Goal: Task Accomplishment & Management: Use online tool/utility

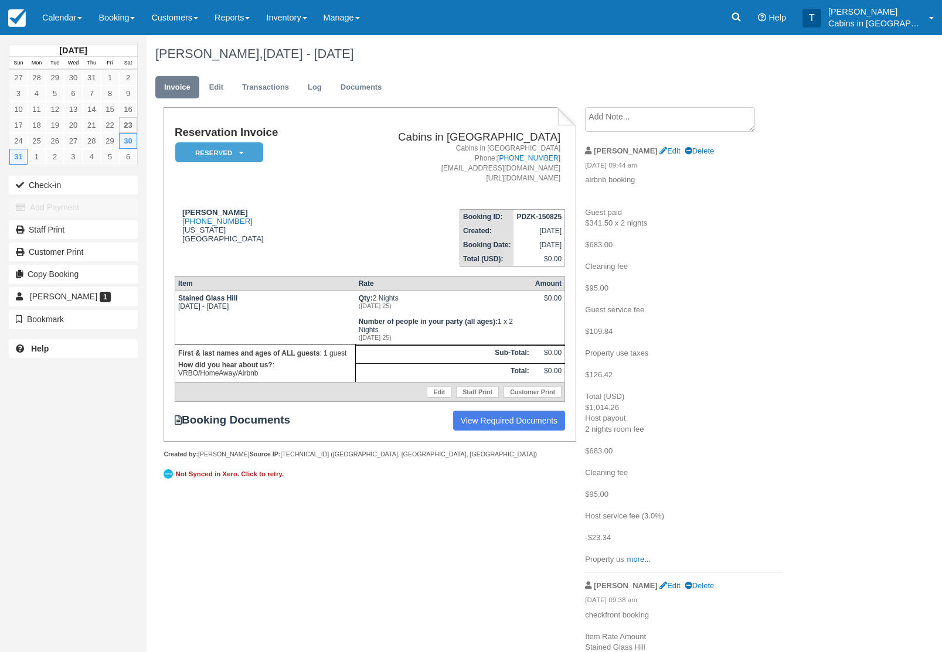
click at [249, 18] on link "Reports" at bounding box center [232, 17] width 52 height 35
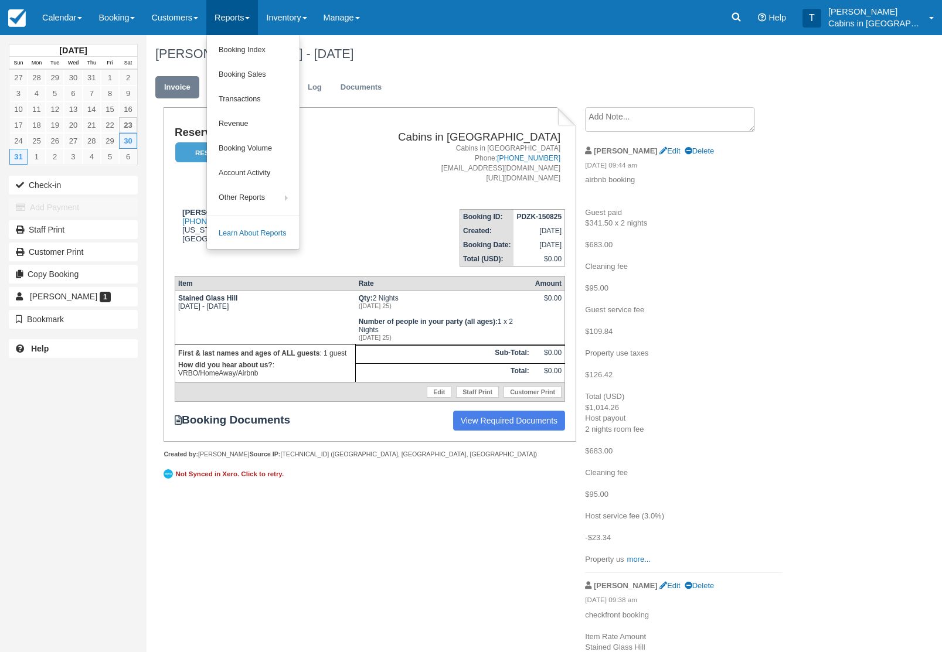
click at [292, 54] on link "Booking Index" at bounding box center [253, 50] width 93 height 25
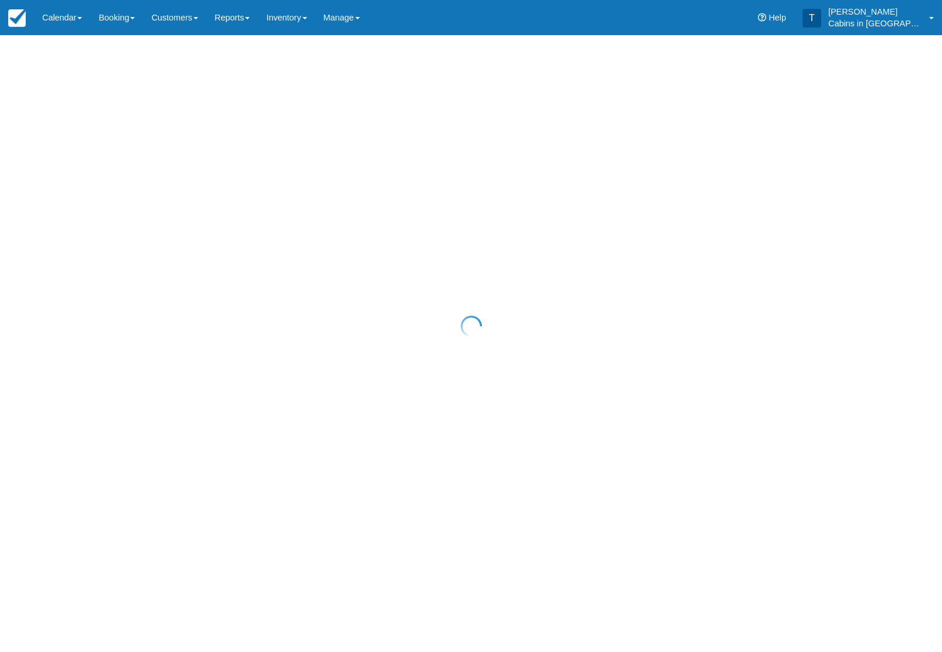
select select "25"
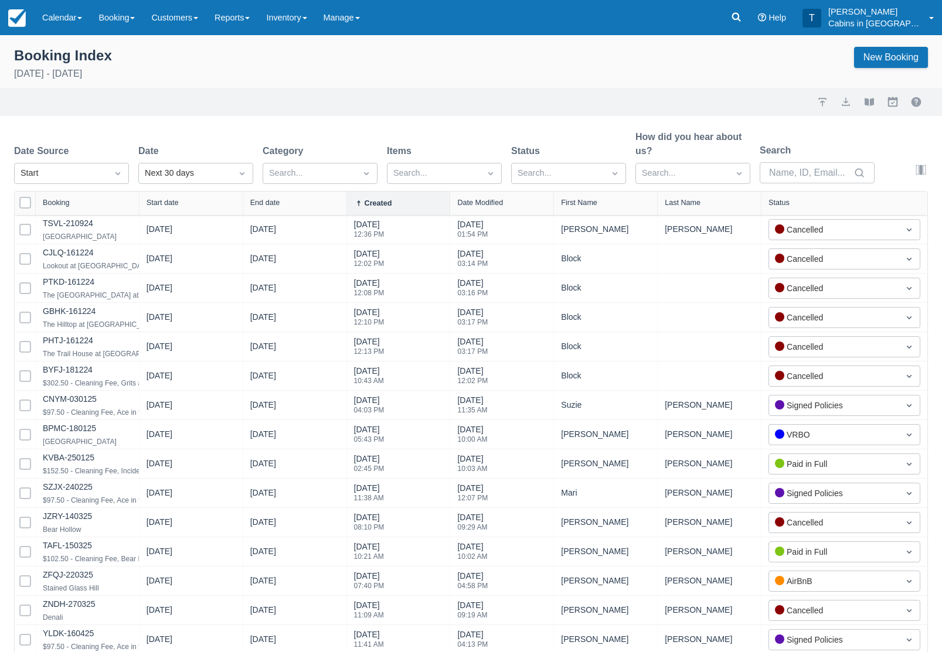
select select "25"
click at [98, 214] on div "Start" at bounding box center [71, 225] width 115 height 23
click at [217, 250] on div "[DATE]" at bounding box center [195, 247] width 115 height 23
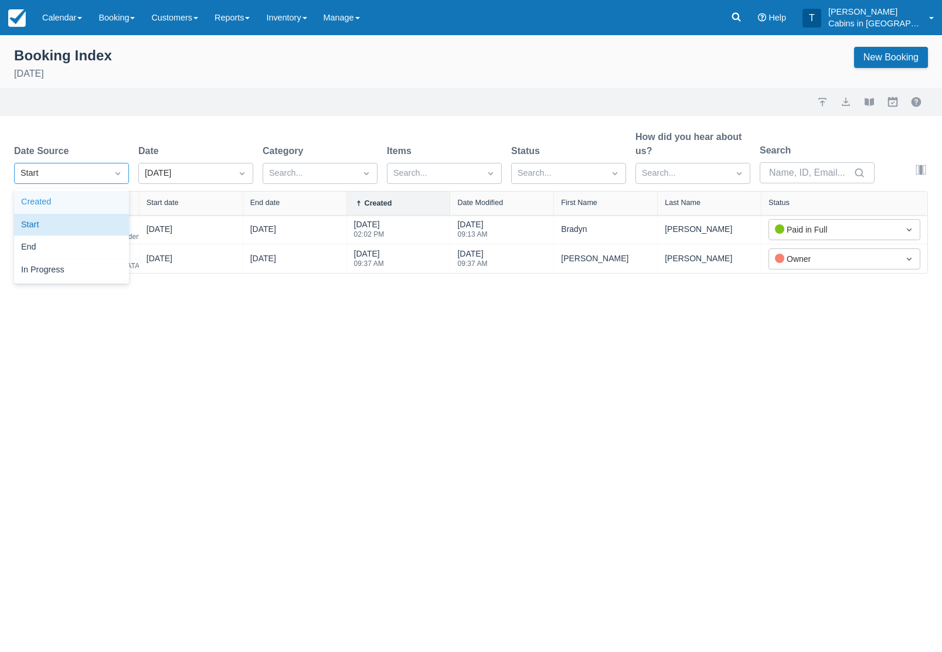
click at [100, 207] on div "Created" at bounding box center [71, 202] width 115 height 23
